Goal: Task Accomplishment & Management: Manage account settings

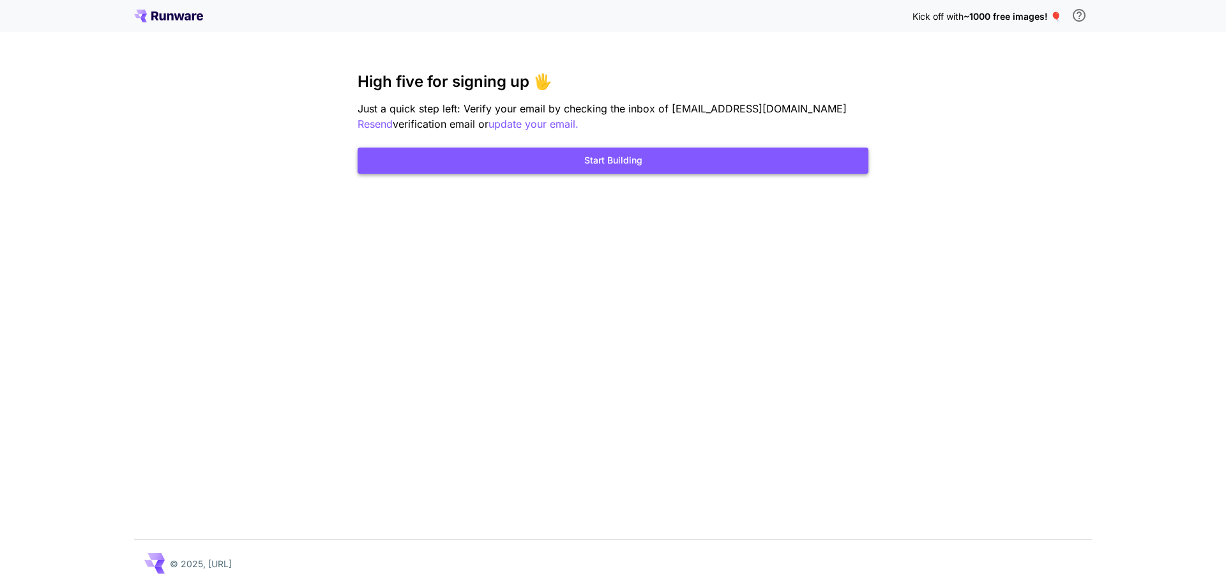
click at [630, 156] on button "Start Building" at bounding box center [613, 161] width 511 height 26
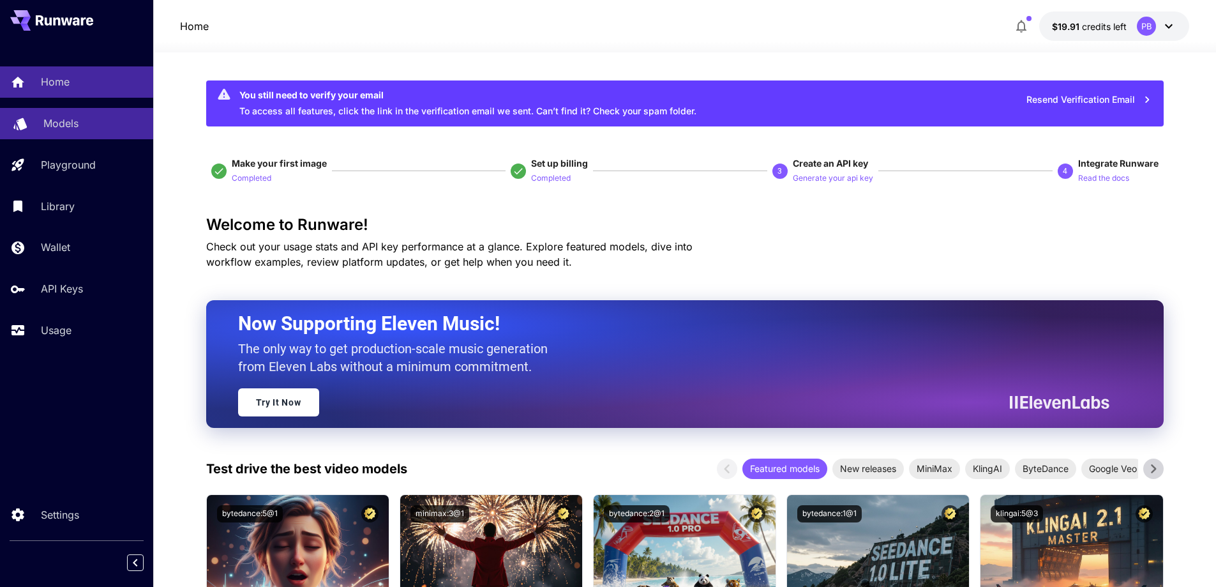
click at [54, 120] on p "Models" at bounding box center [60, 123] width 35 height 15
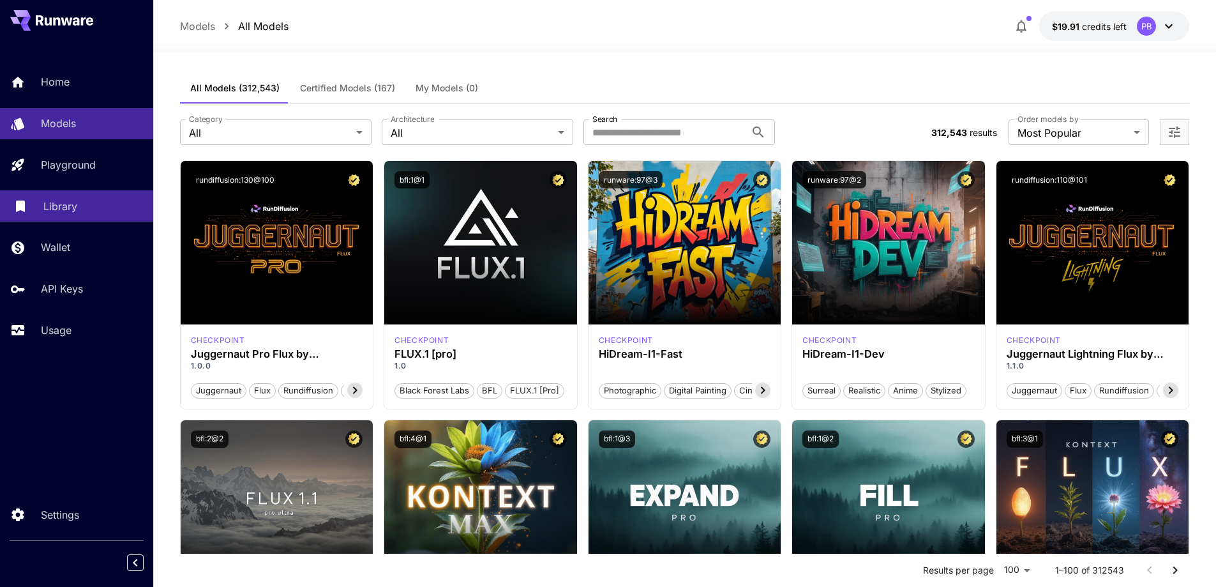
click at [47, 206] on p "Library" at bounding box center [60, 206] width 34 height 15
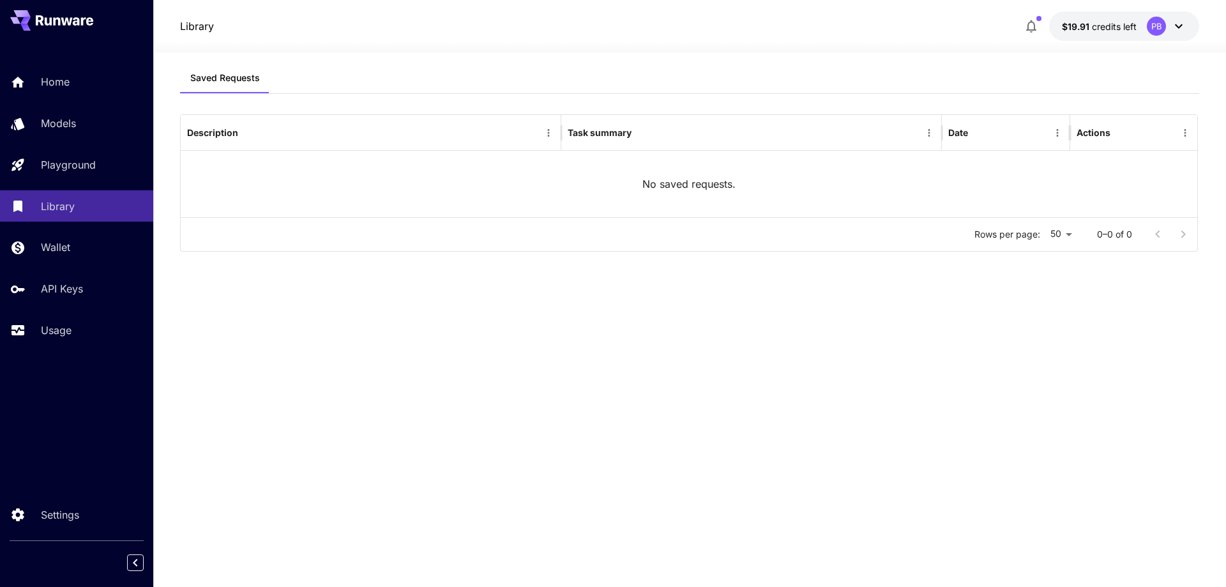
click at [1178, 23] on icon at bounding box center [1178, 26] width 15 height 15
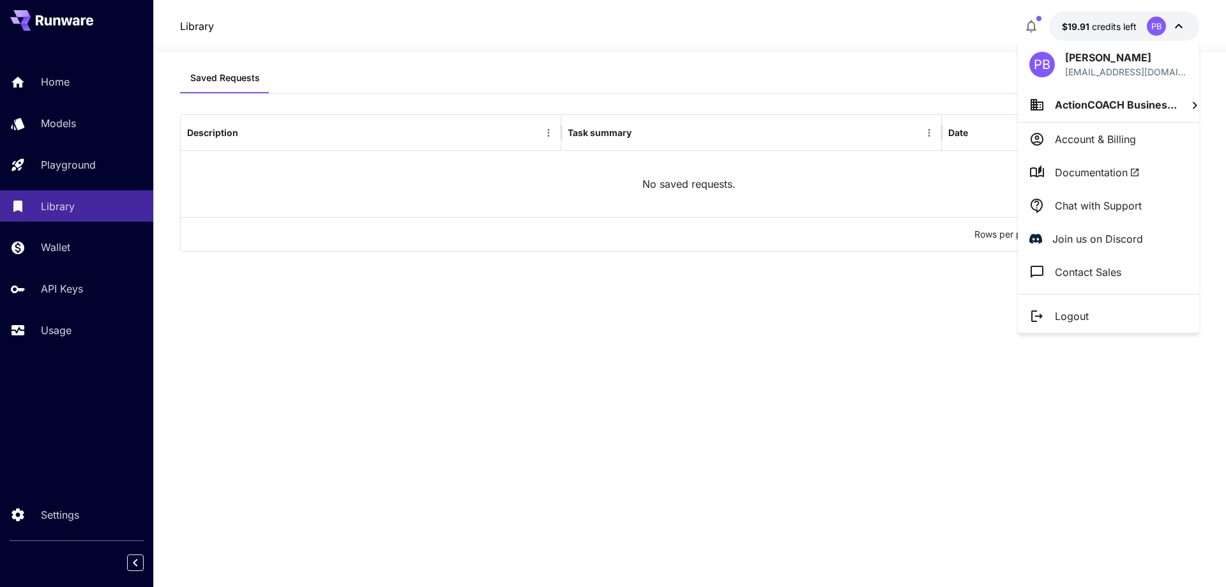
click at [1090, 137] on p "Account & Billing" at bounding box center [1095, 139] width 81 height 15
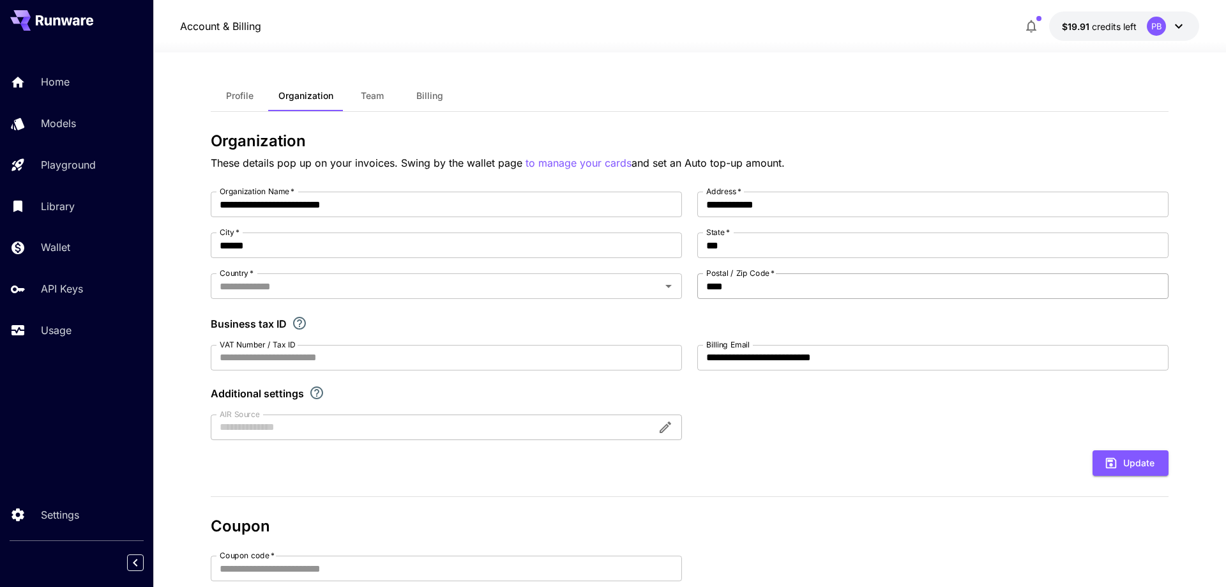
type input "*********"
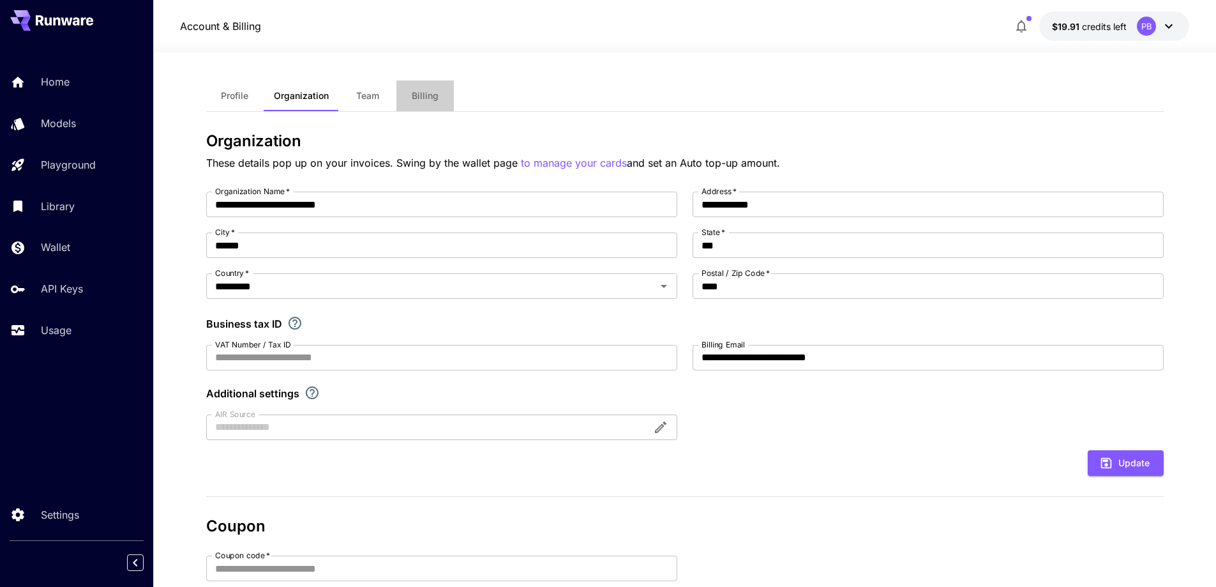
click at [428, 92] on span "Billing" at bounding box center [425, 95] width 27 height 11
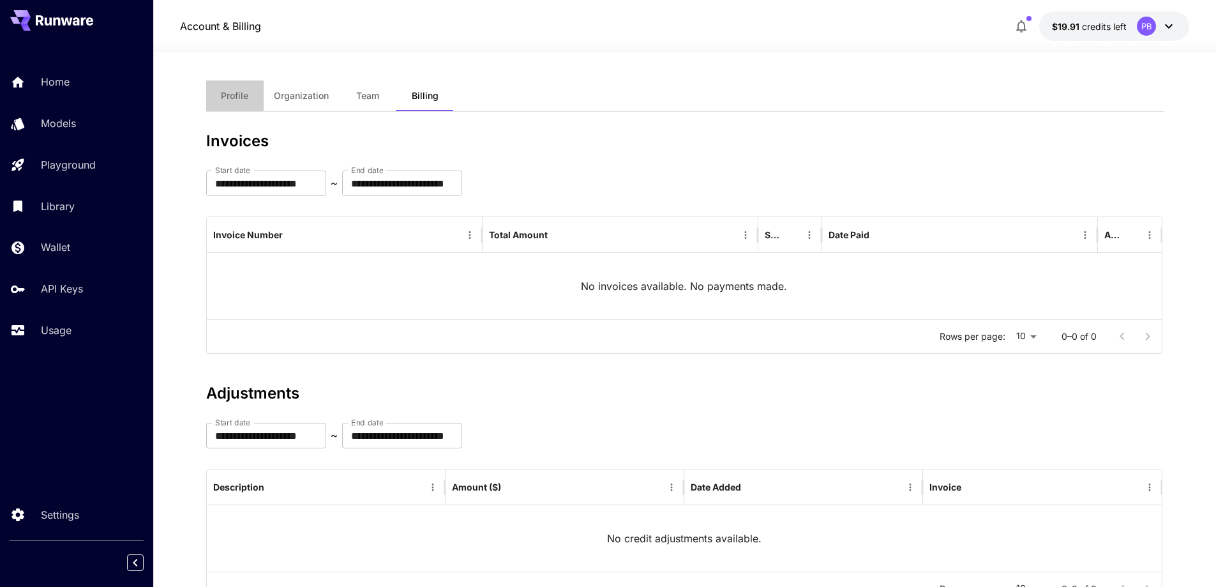
click at [232, 95] on span "Profile" at bounding box center [234, 95] width 27 height 11
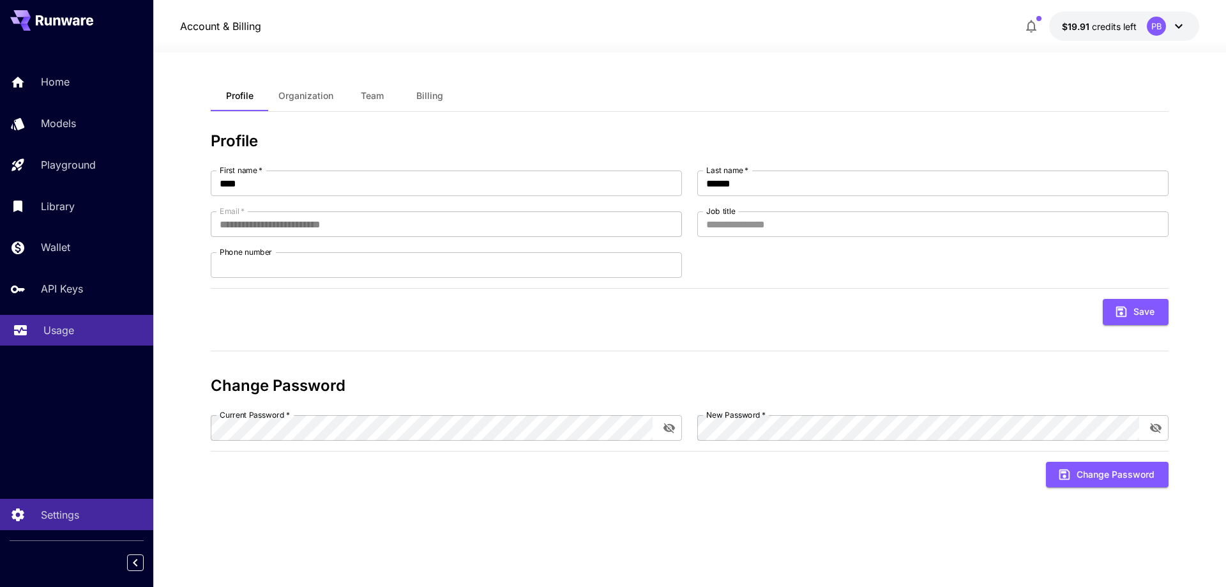
click at [47, 328] on p "Usage" at bounding box center [58, 329] width 31 height 15
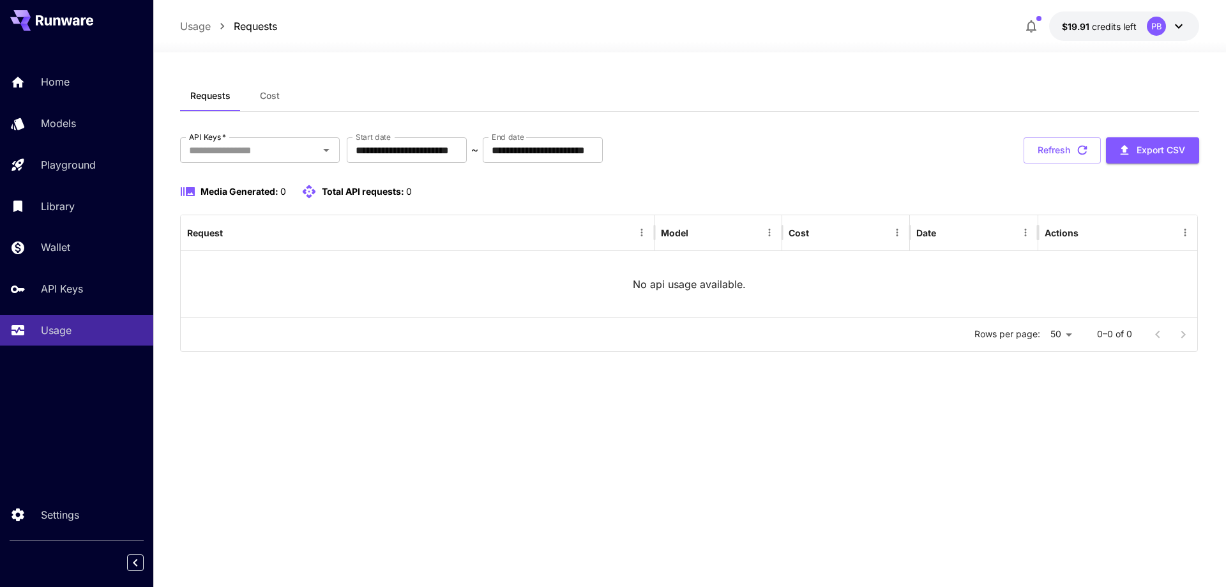
click at [1176, 24] on icon at bounding box center [1178, 26] width 15 height 15
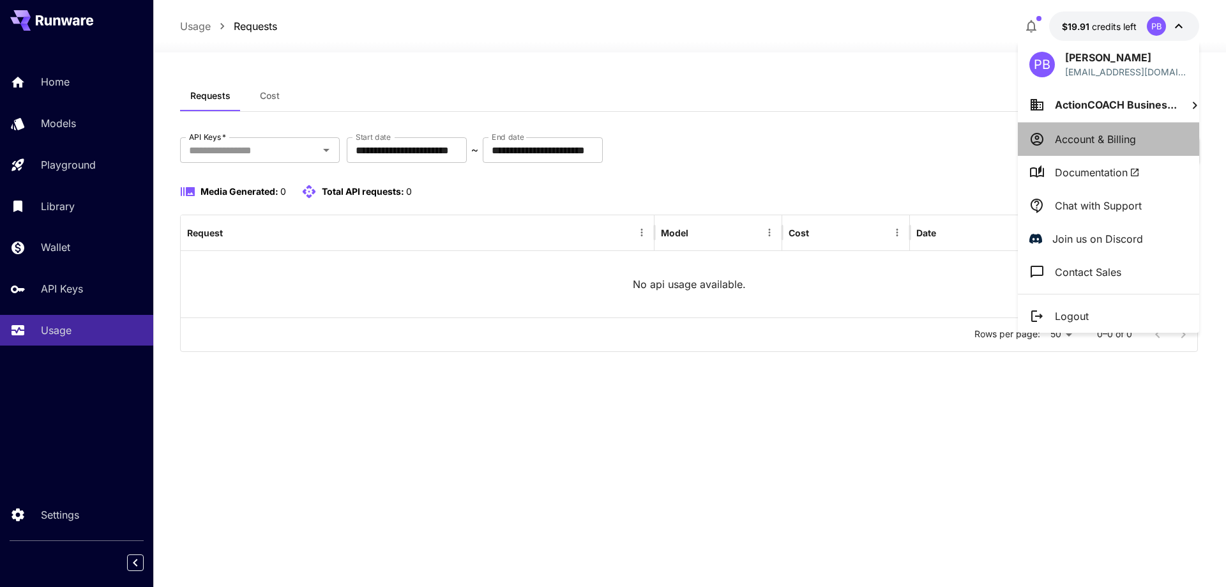
click at [1080, 133] on p "Account & Billing" at bounding box center [1095, 139] width 81 height 15
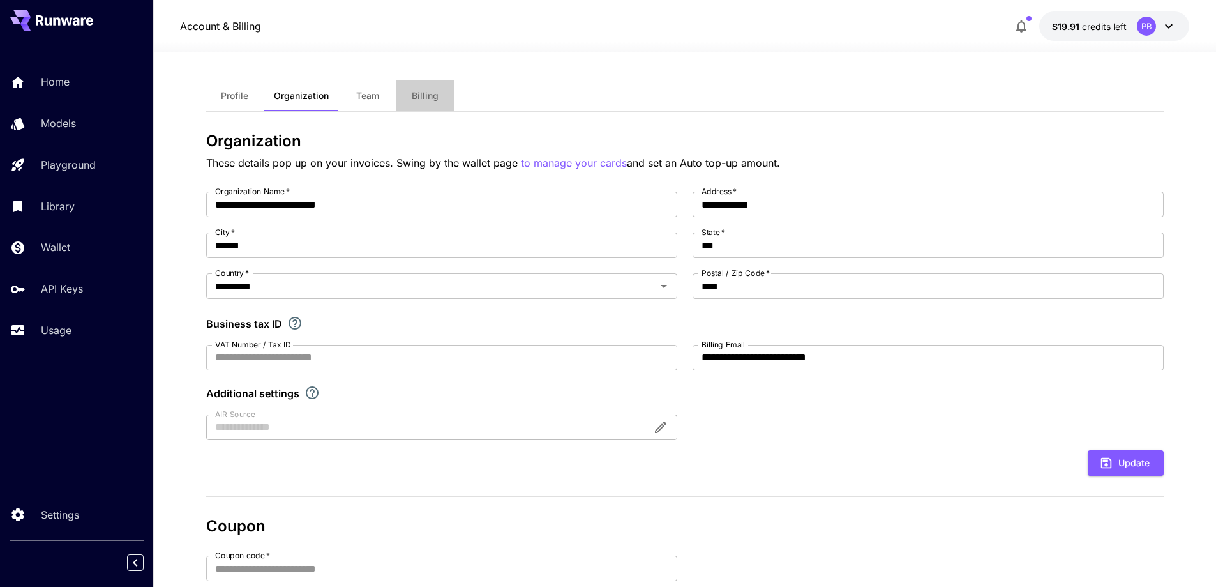
click at [426, 92] on span "Billing" at bounding box center [425, 95] width 27 height 11
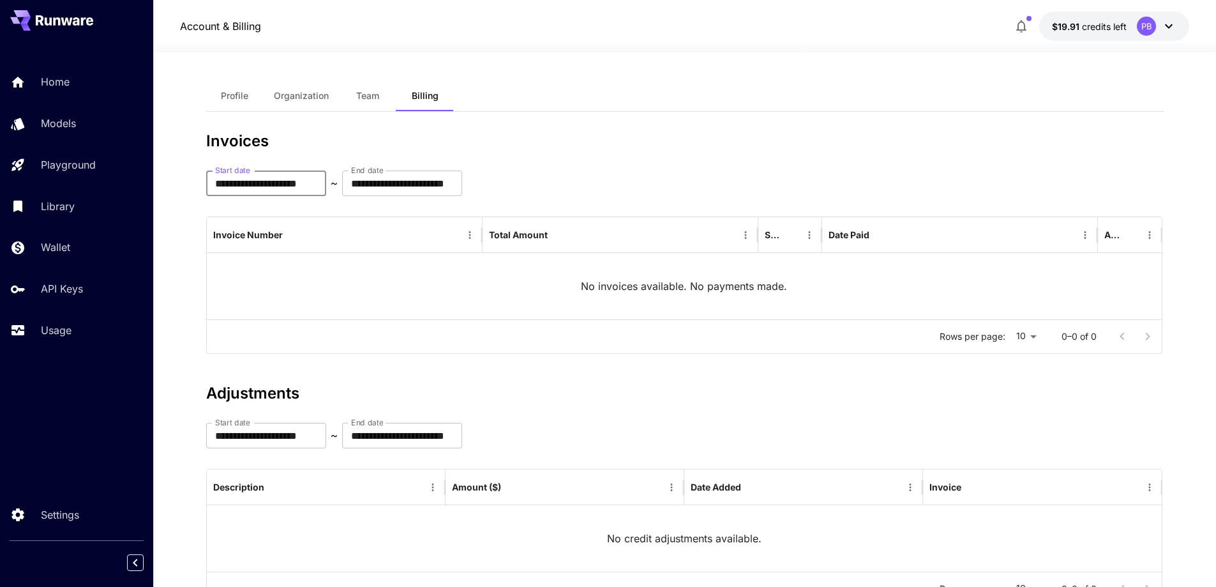
click at [321, 181] on input "**********" at bounding box center [266, 184] width 120 height 26
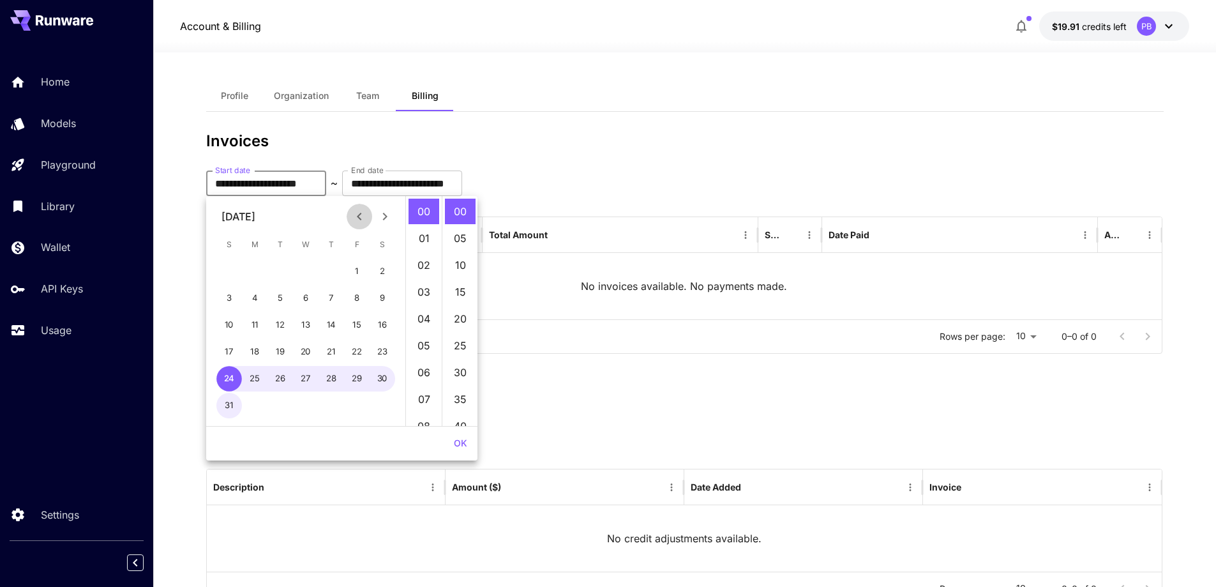
click at [361, 213] on icon "Previous month" at bounding box center [359, 216] width 15 height 15
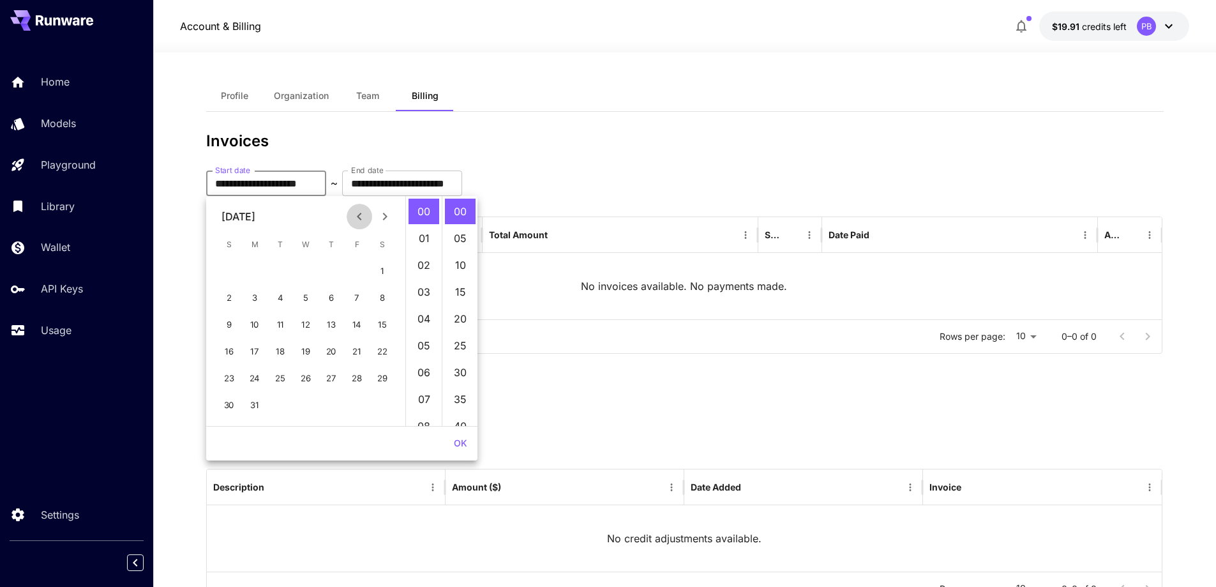
click at [361, 213] on icon "Previous month" at bounding box center [359, 216] width 15 height 15
click at [379, 269] on button "1" at bounding box center [383, 272] width 26 height 26
type input "**********"
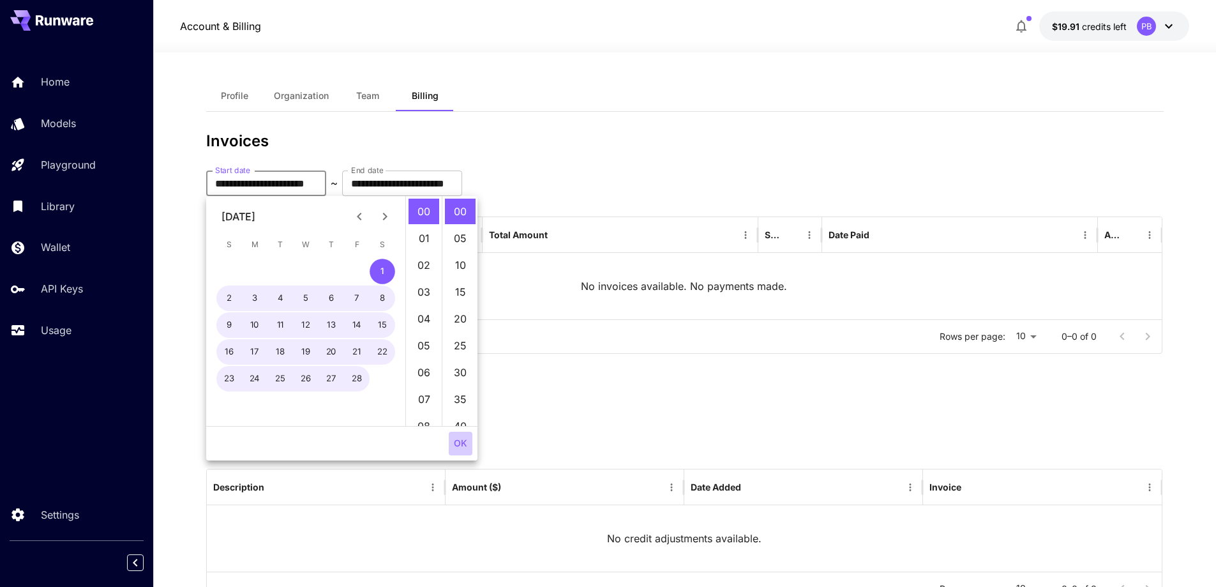
click at [469, 443] on button "OK" at bounding box center [461, 444] width 24 height 24
